Goal: Task Accomplishment & Management: Manage account settings

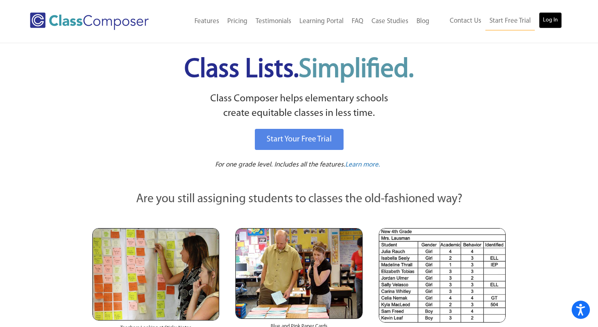
click at [552, 17] on link "Log In" at bounding box center [550, 20] width 23 height 16
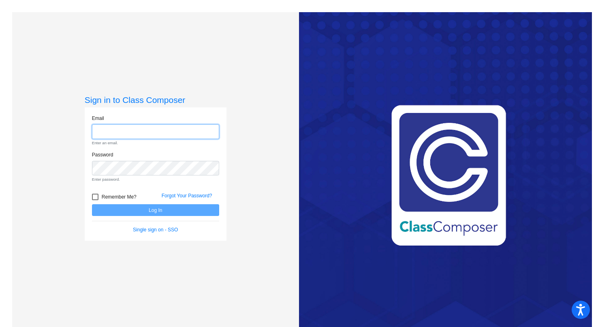
type input "[EMAIL_ADDRESS][DOMAIN_NAME]"
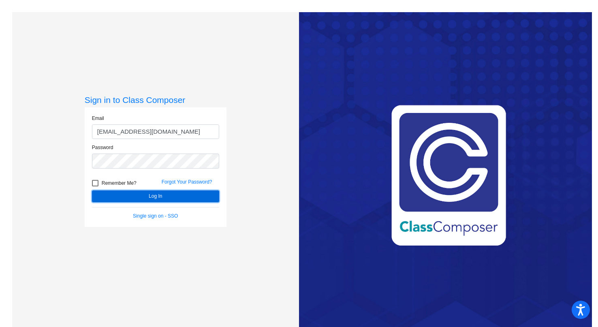
click at [151, 196] on button "Log In" at bounding box center [155, 196] width 127 height 12
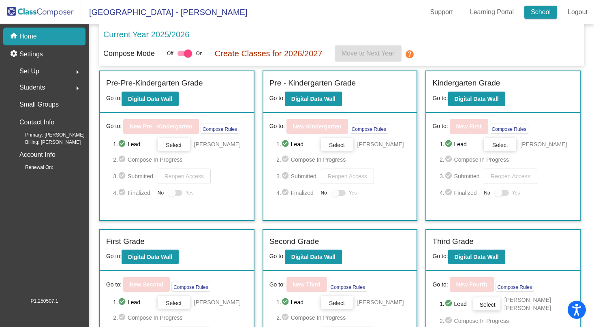
click at [530, 10] on link "School" at bounding box center [540, 12] width 33 height 13
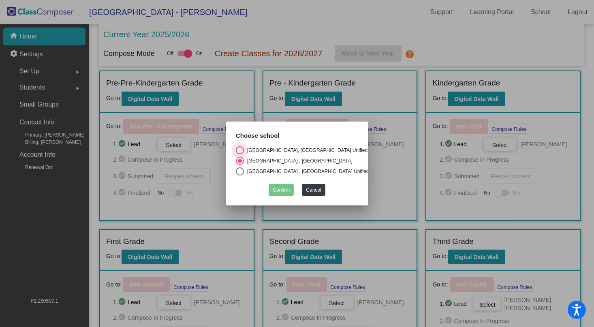
click at [239, 148] on div "Select an option" at bounding box center [240, 150] width 8 height 8
click at [239, 154] on input "Paradise Canyon Elementary, La Canada Unified" at bounding box center [239, 154] width 0 height 0
radio input "true"
click at [277, 186] on button "Confirm" at bounding box center [281, 190] width 25 height 12
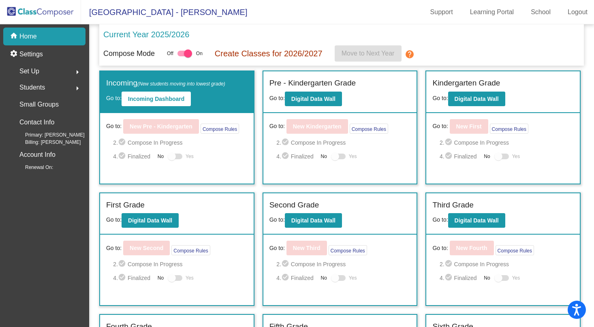
click at [448, 83] on label "Kindergarten Grade" at bounding box center [466, 83] width 68 height 12
click at [463, 101] on b "Digital Data Wall" at bounding box center [476, 99] width 44 height 6
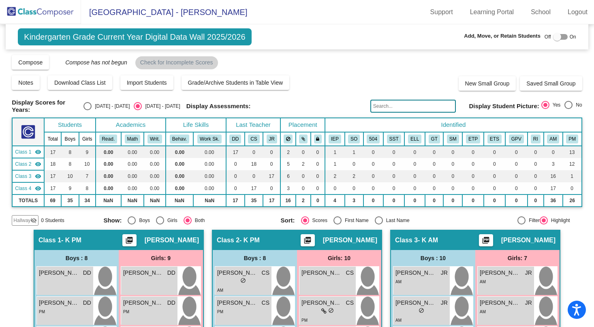
click at [13, 15] on img at bounding box center [40, 12] width 81 height 24
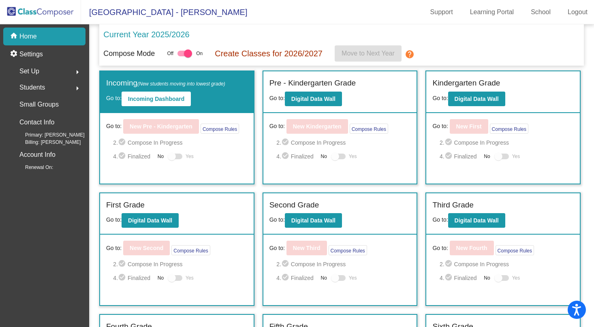
click at [45, 66] on div "Set Up arrow_right" at bounding box center [46, 71] width 77 height 16
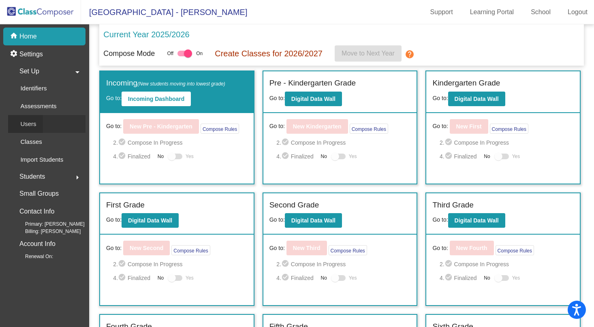
click at [34, 121] on p "Users" at bounding box center [28, 124] width 16 height 10
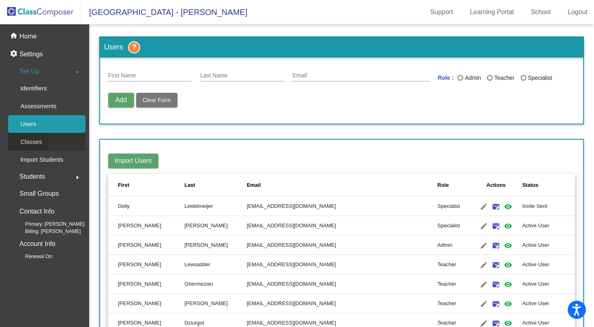
click at [44, 142] on div "Classes" at bounding box center [28, 142] width 41 height 18
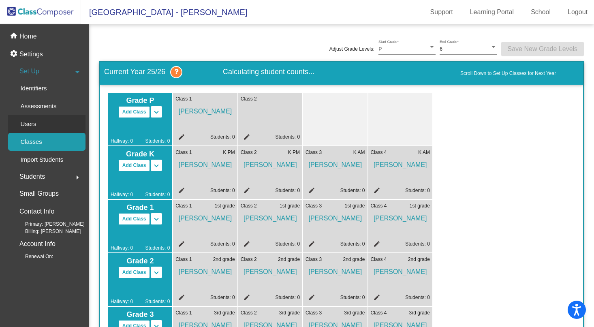
click at [38, 121] on div "Users" at bounding box center [25, 124] width 35 height 18
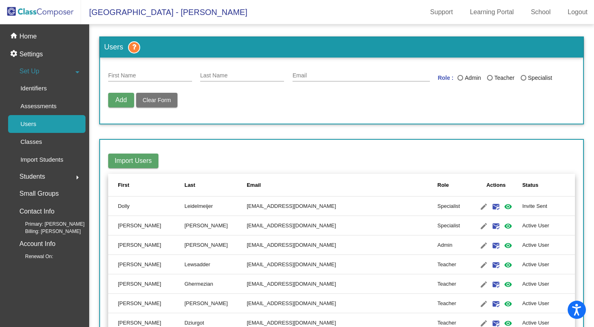
click at [154, 70] on div "First Name" at bounding box center [150, 74] width 84 height 16
type input "Alicia"
click at [251, 74] on input "Last Name" at bounding box center [242, 76] width 84 height 6
type input "Barbato"
click at [334, 76] on input "Email" at bounding box center [360, 76] width 137 height 6
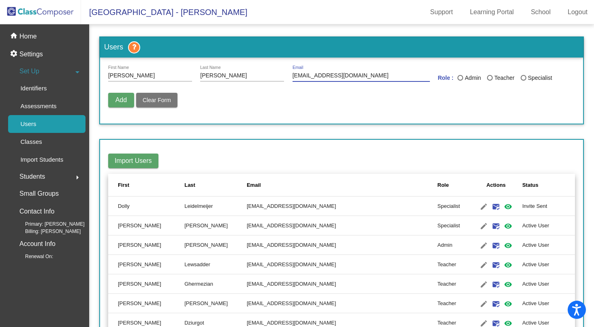
type input "abarbato@lcusd.net"
click at [493, 78] on div "Teacher" at bounding box center [504, 78] width 22 height 9
click at [490, 81] on input "Teacher" at bounding box center [489, 81] width 0 height 0
radio input "true"
click at [119, 99] on span "Add" at bounding box center [120, 99] width 11 height 7
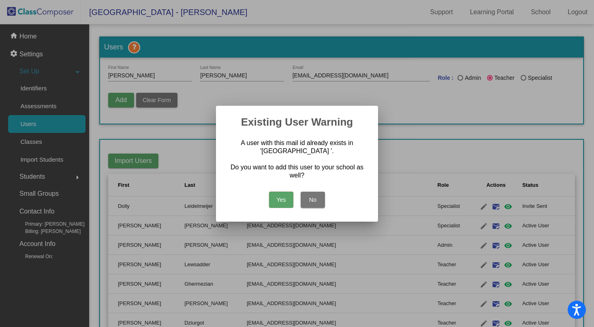
click at [277, 199] on button "Yes" at bounding box center [281, 200] width 24 height 16
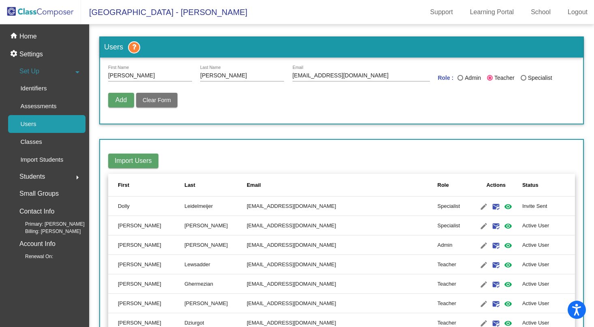
radio input "false"
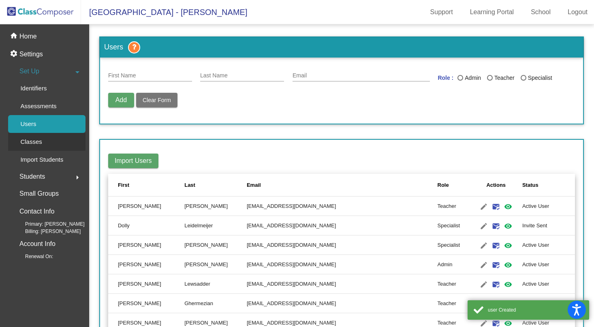
click at [27, 142] on p "Classes" at bounding box center [30, 142] width 21 height 10
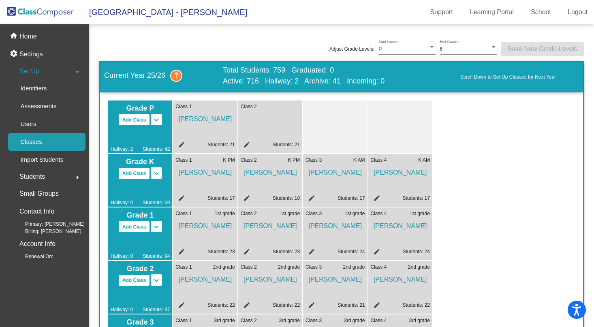
click at [181, 198] on mat-icon "edit" at bounding box center [180, 199] width 10 height 10
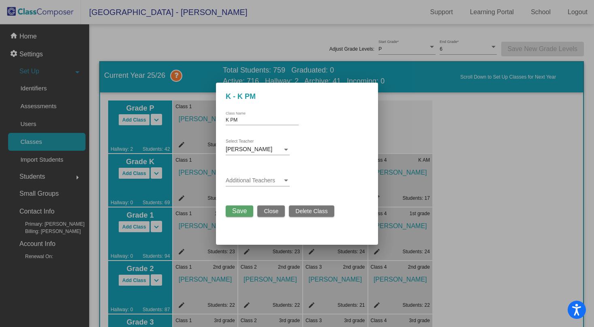
click at [248, 143] on div "Desiree Dziurgot Select Teacher" at bounding box center [258, 147] width 64 height 16
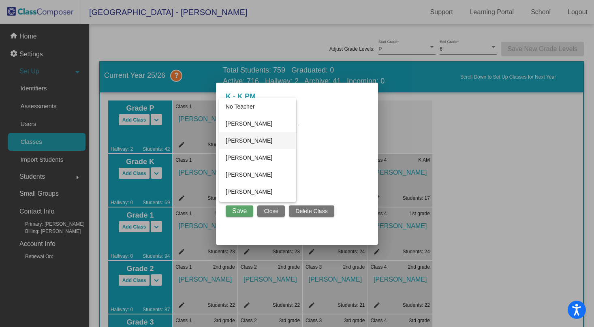
click at [249, 143] on span "Alicia Barbato" at bounding box center [258, 140] width 64 height 17
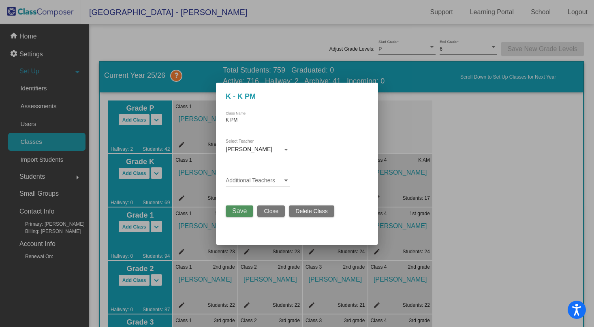
click at [241, 211] on span "Save" at bounding box center [239, 210] width 15 height 7
